Goal: Browse casually

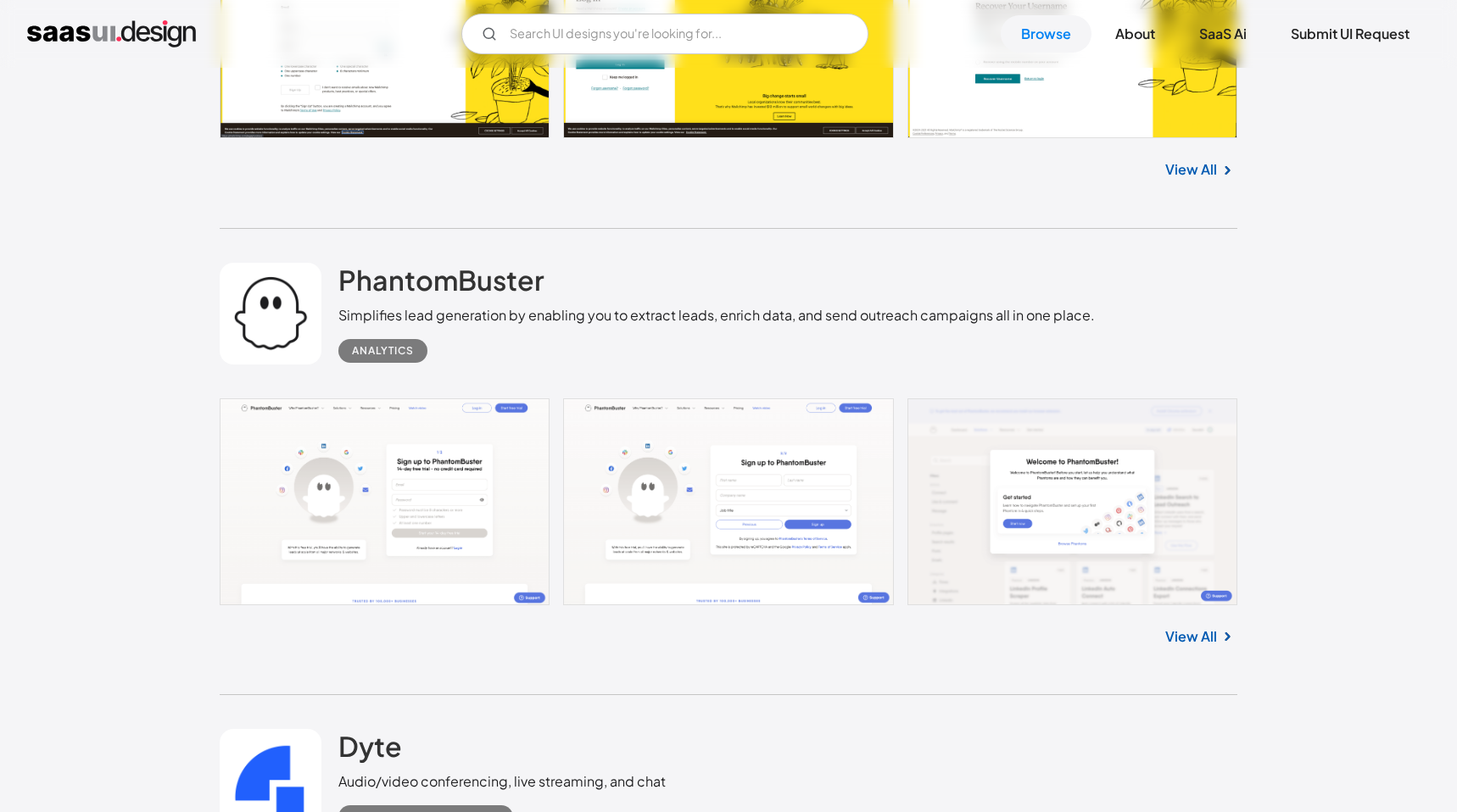
scroll to position [4181, 0]
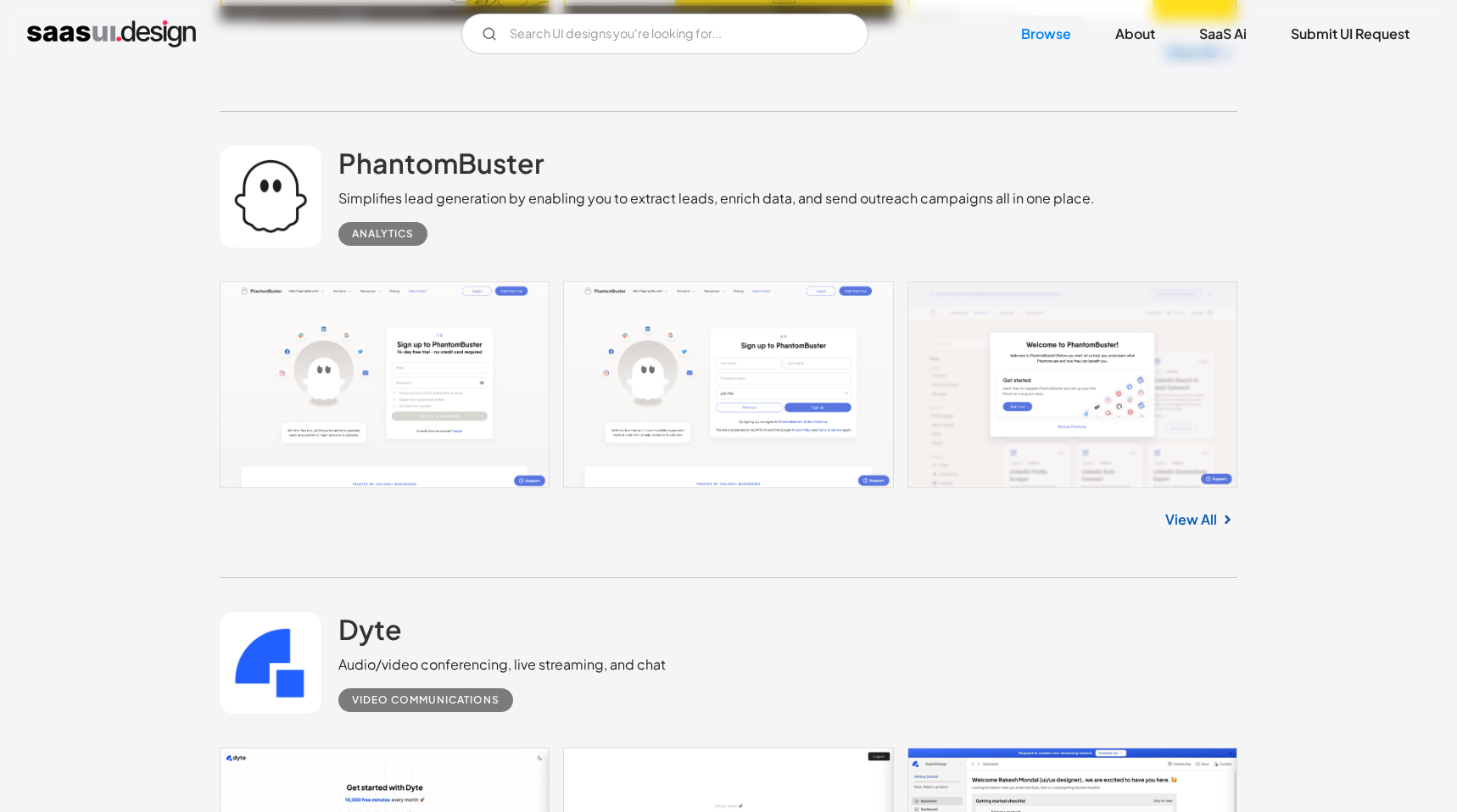
drag, startPoint x: 446, startPoint y: 418, endPoint x: 478, endPoint y: 17, distance: 402.3
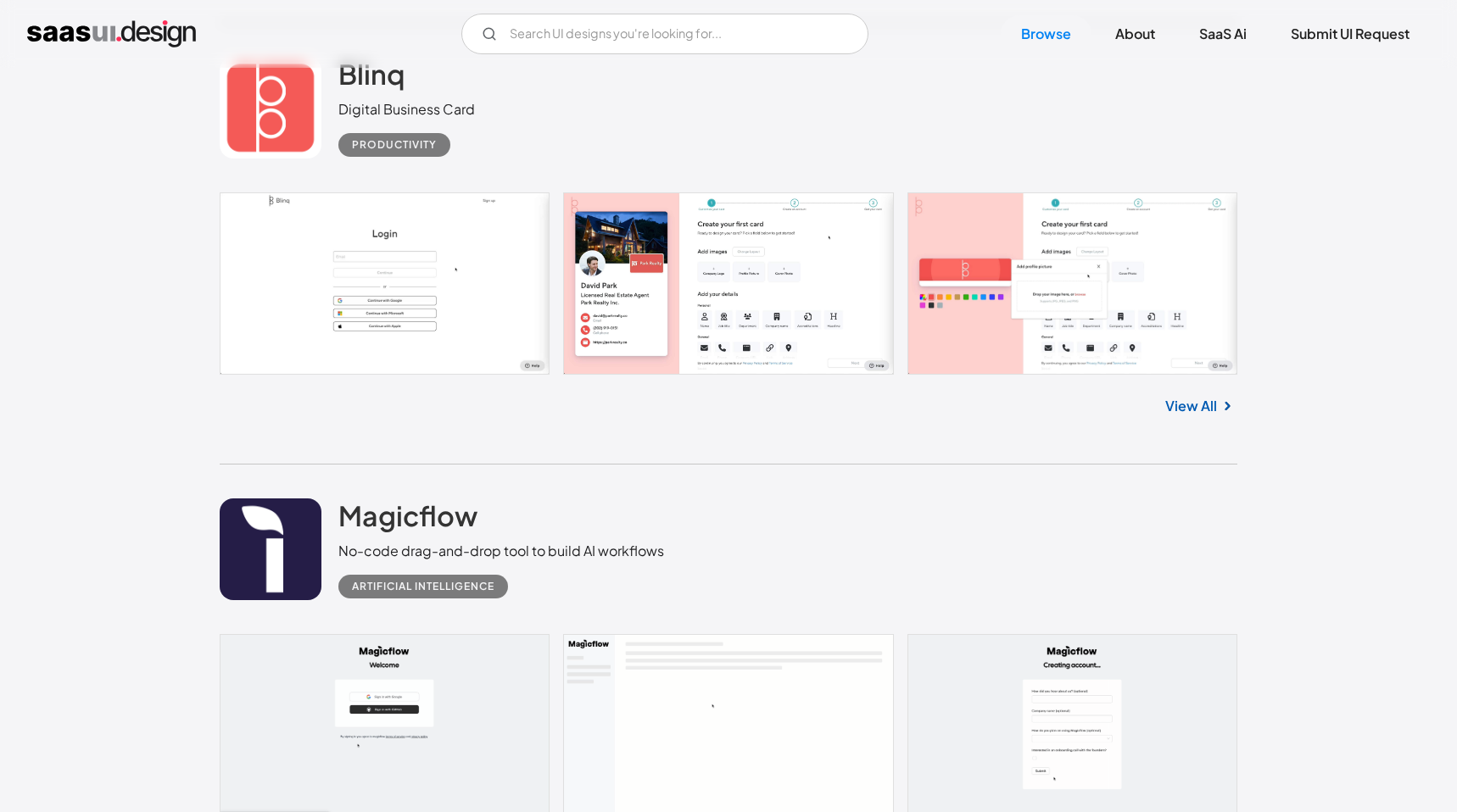
scroll to position [9692, 0]
drag, startPoint x: 456, startPoint y: 195, endPoint x: 559, endPoint y: 4, distance: 217.0
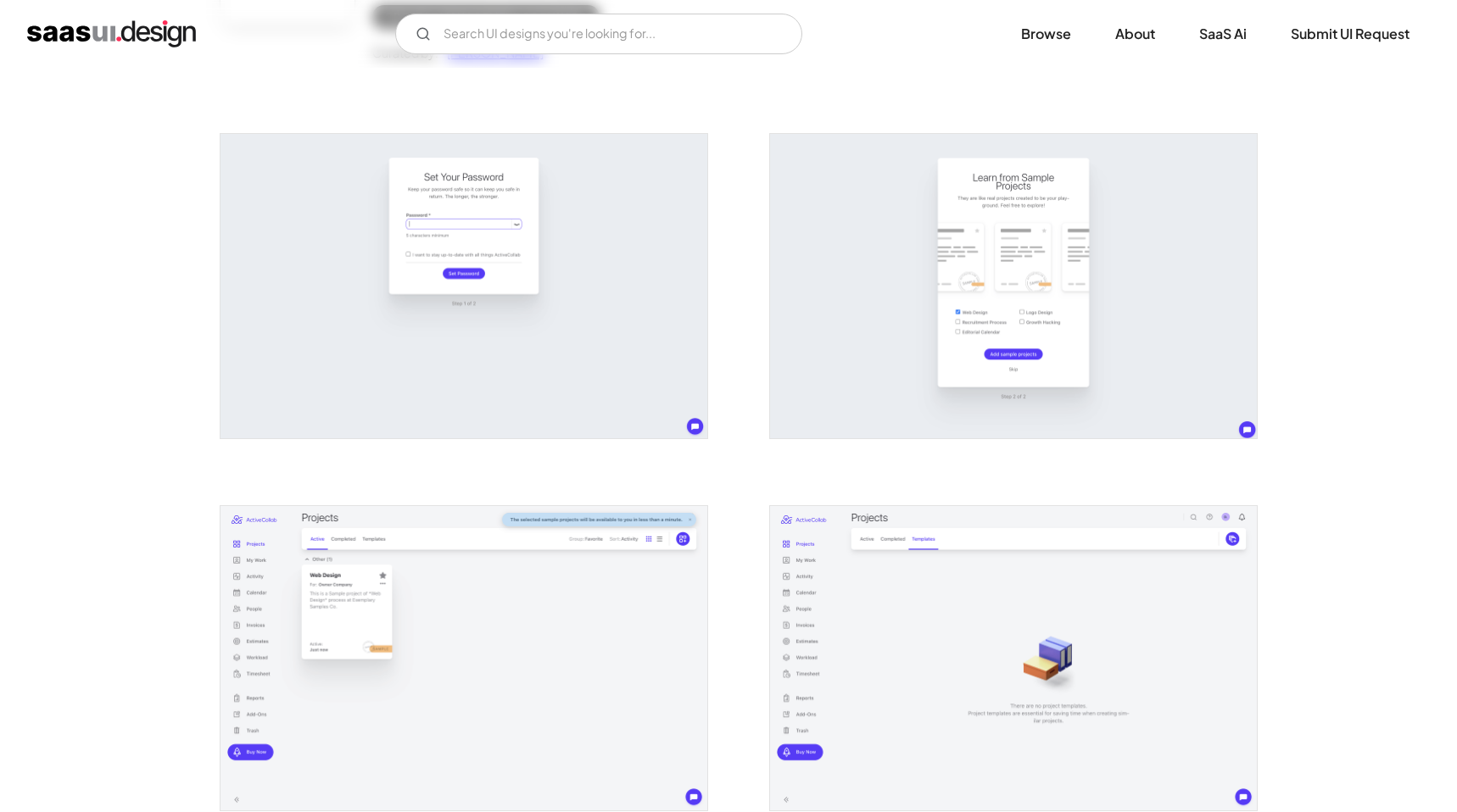
scroll to position [347, 0]
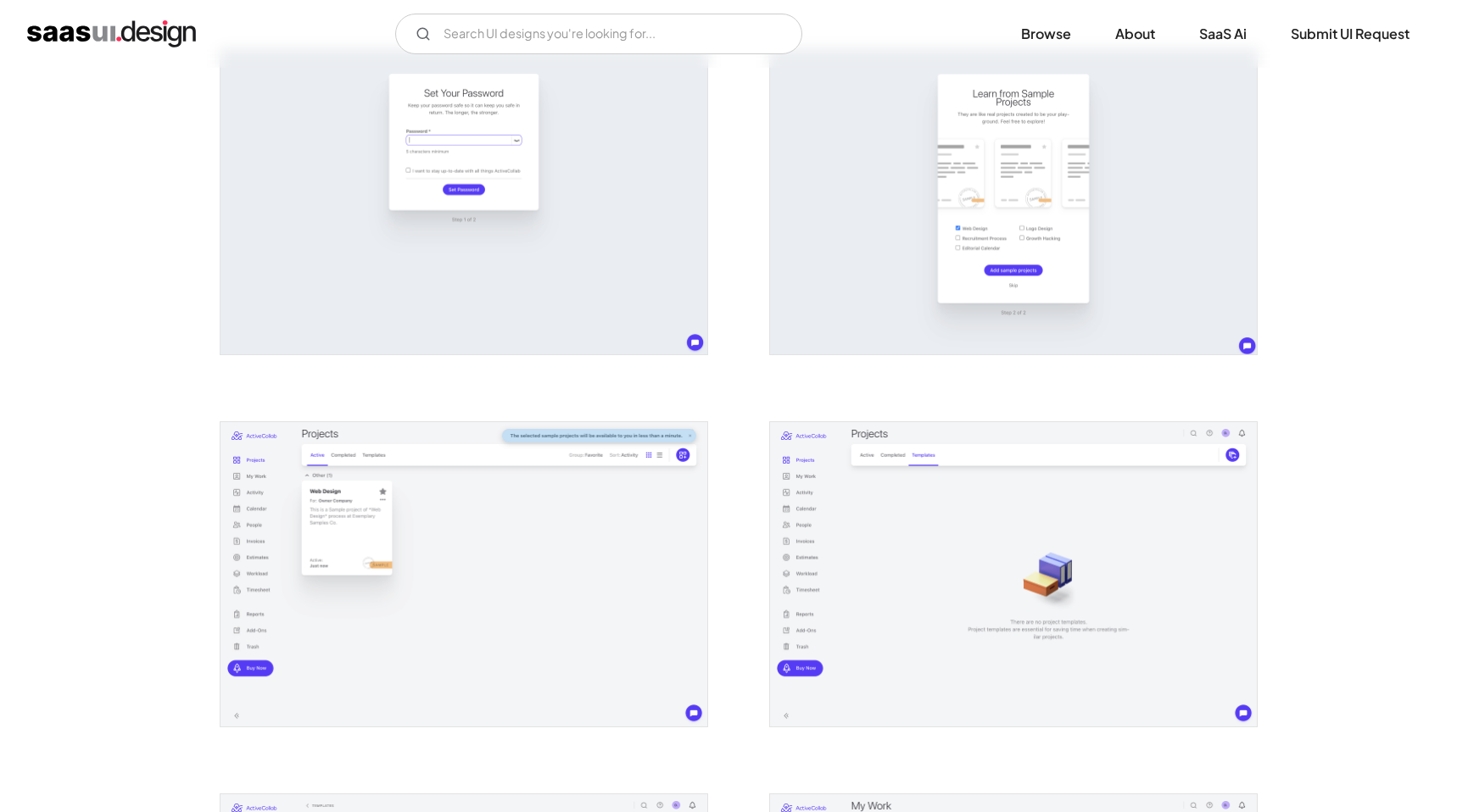
click at [618, 186] on img "open lightbox" at bounding box center [463, 202] width 487 height 304
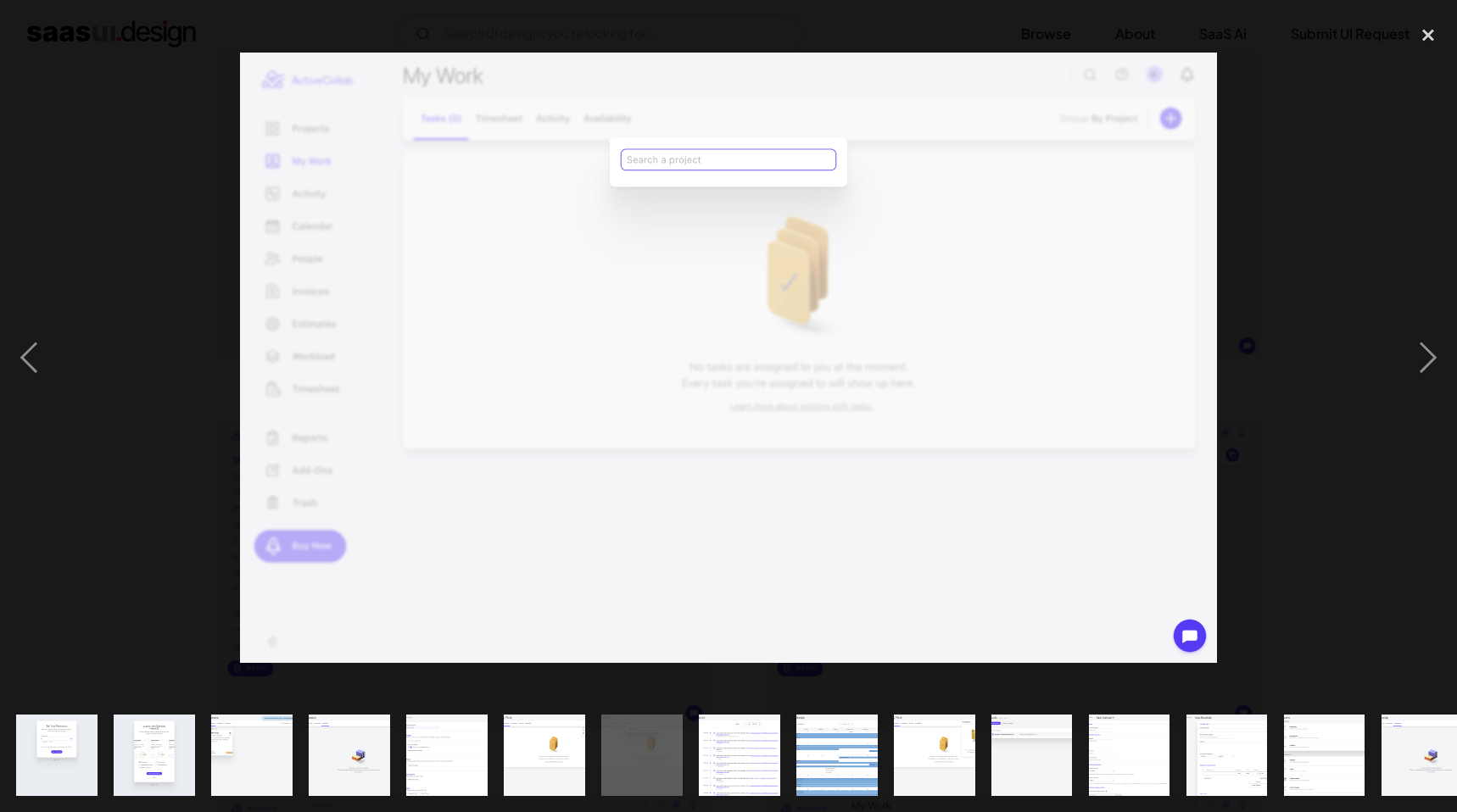
click at [618, 186] on img at bounding box center [728, 357] width 977 height 610
